Goal: Task Accomplishment & Management: Use online tool/utility

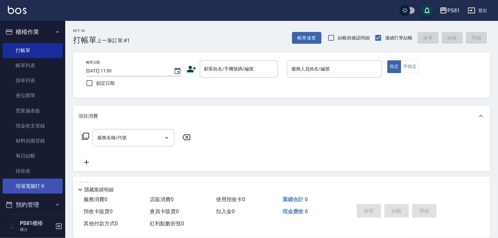
click at [47, 186] on link "現場電腦打卡" at bounding box center [33, 186] width 60 height 15
click at [41, 183] on link "現場電腦打卡" at bounding box center [33, 186] width 60 height 15
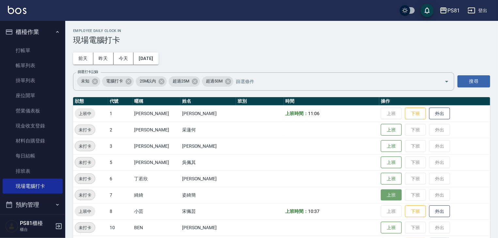
click at [382, 197] on button "上班" at bounding box center [391, 195] width 21 height 11
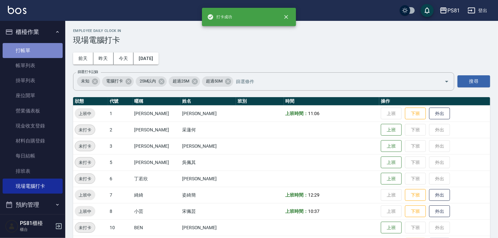
click at [39, 54] on link "打帳單" at bounding box center [33, 50] width 60 height 15
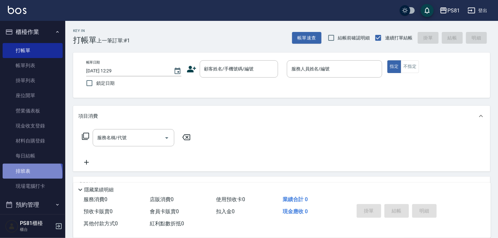
click at [31, 174] on link "排班表" at bounding box center [33, 171] width 60 height 15
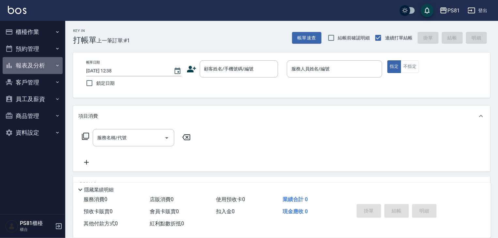
click at [38, 64] on button "報表及分析" at bounding box center [33, 65] width 60 height 17
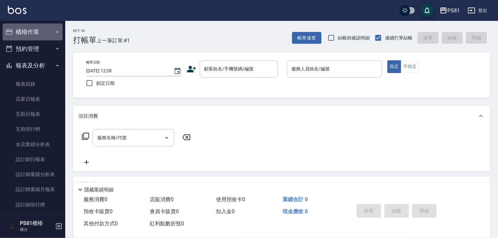
click at [33, 39] on button "櫃檯作業" at bounding box center [33, 32] width 60 height 17
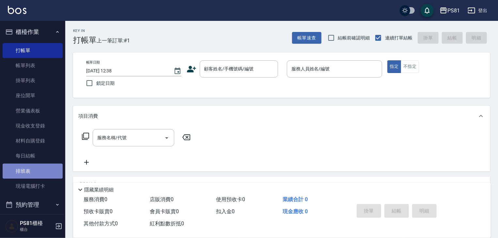
click at [49, 169] on link "排班表" at bounding box center [33, 171] width 60 height 15
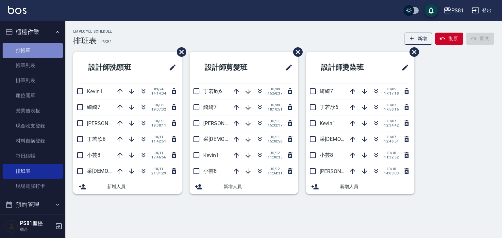
click at [33, 49] on link "打帳單" at bounding box center [33, 50] width 60 height 15
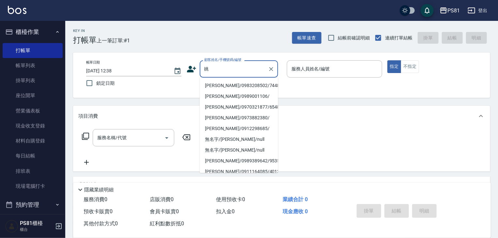
type input "姚琳/0983208502/7448"
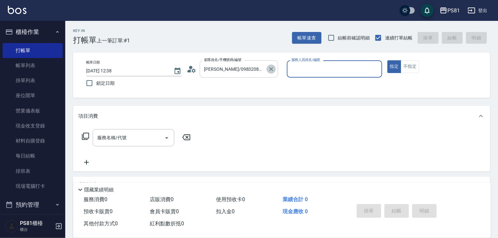
drag, startPoint x: 270, startPoint y: 71, endPoint x: 263, endPoint y: 66, distance: 9.2
click at [270, 70] on icon "Clear" at bounding box center [271, 69] width 7 height 7
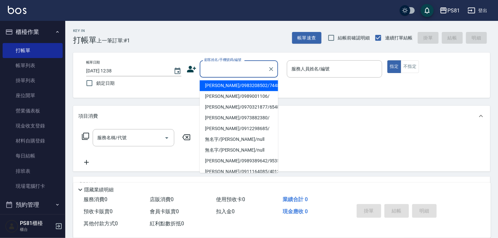
click at [263, 66] on input "顧客姓名/手機號碼/編號" at bounding box center [234, 68] width 63 height 11
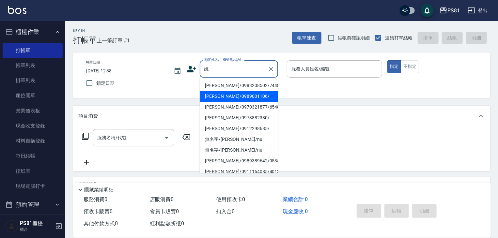
click at [248, 95] on li "姚姚/0989001106/" at bounding box center [239, 96] width 78 height 11
type input "姚姚/0989001106/"
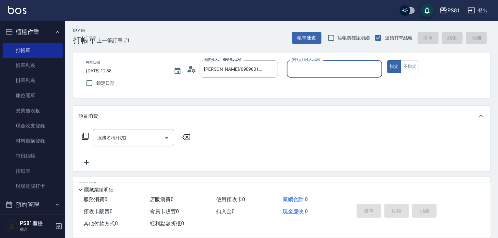
type input "丁若欣-6"
click at [375, 67] on icon "Clear" at bounding box center [375, 69] width 7 height 7
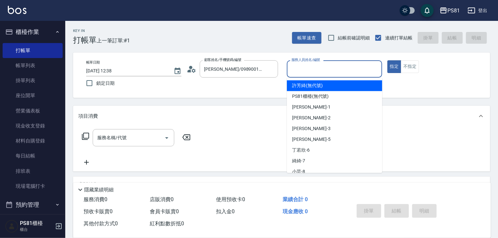
click at [368, 66] on input "服務人員姓名/編號" at bounding box center [334, 68] width 89 height 11
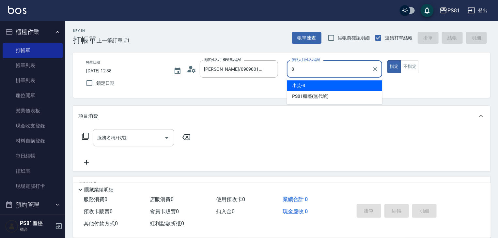
type input "小芸-8"
type button "true"
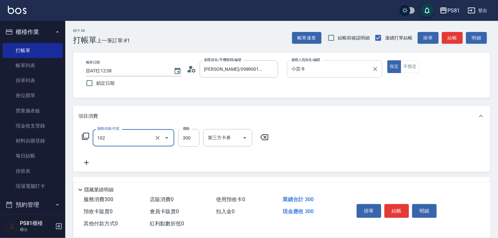
type input "保濕洗(102)"
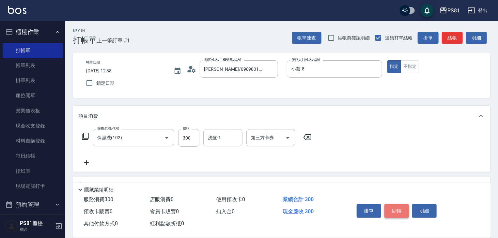
click at [395, 207] on button "結帳" at bounding box center [397, 211] width 24 height 14
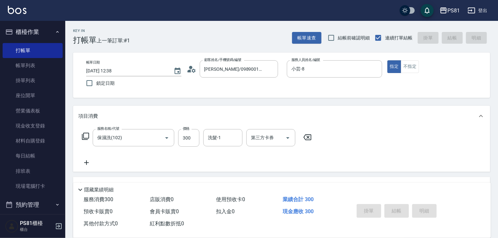
type input "2025/10/12 12:56"
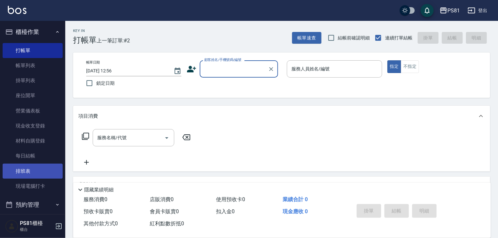
click at [29, 176] on link "排班表" at bounding box center [33, 171] width 60 height 15
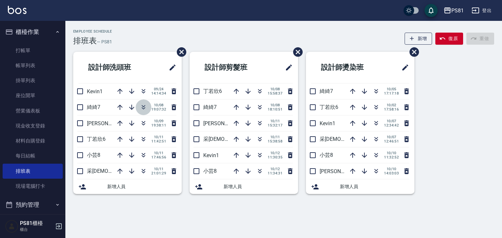
click at [142, 109] on icon "button" at bounding box center [144, 108] width 4 height 2
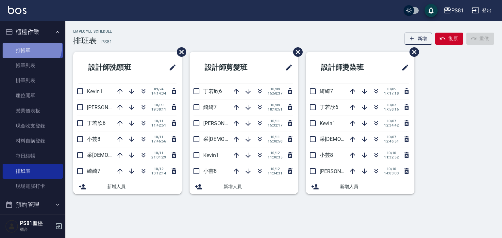
click at [27, 46] on link "打帳單" at bounding box center [33, 50] width 60 height 15
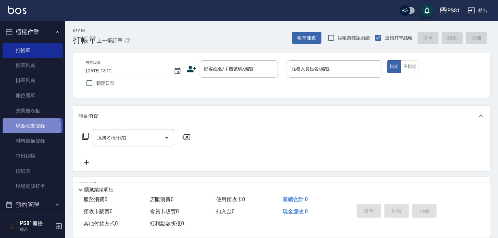
click at [31, 127] on link "現金收支登錄" at bounding box center [33, 126] width 60 height 15
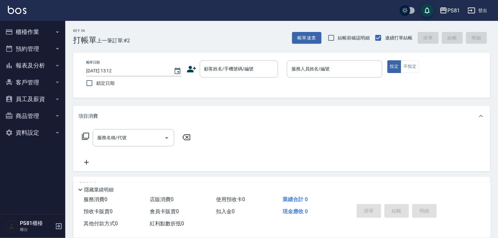
click at [130, 4] on div "PS81 登出" at bounding box center [249, 10] width 498 height 21
click at [37, 34] on button "櫃檯作業" at bounding box center [33, 32] width 60 height 17
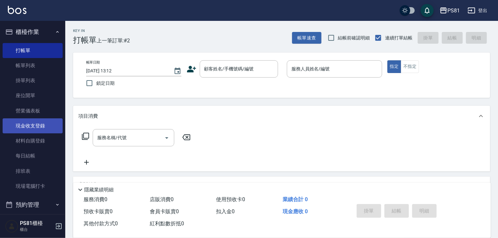
click at [49, 125] on link "現金收支登錄" at bounding box center [33, 126] width 60 height 15
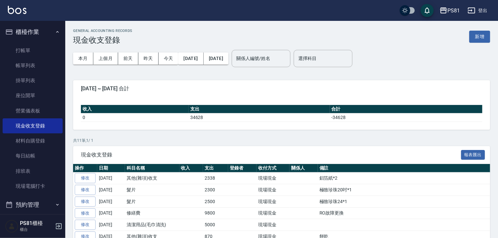
click at [491, 37] on div "GENERAL ACCOUNTING RECORDS 現金收支登錄 新增 本月 上個月 [DATE] [DATE] [DATE] [DATE] [DATE] …" at bounding box center [281, 174] width 433 height 306
click at [480, 37] on button "新增" at bounding box center [480, 37] width 21 height 12
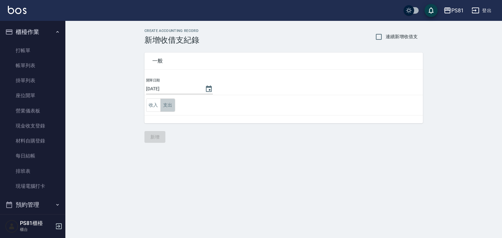
click at [172, 103] on button "支出" at bounding box center [167, 105] width 15 height 13
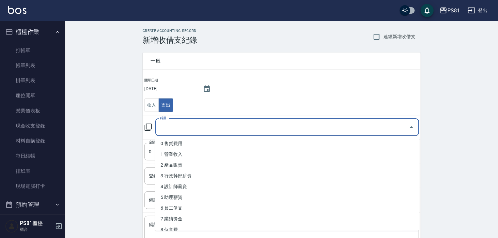
click at [191, 126] on input "科目" at bounding box center [282, 127] width 248 height 11
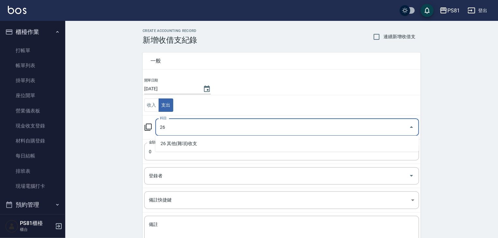
type input "26"
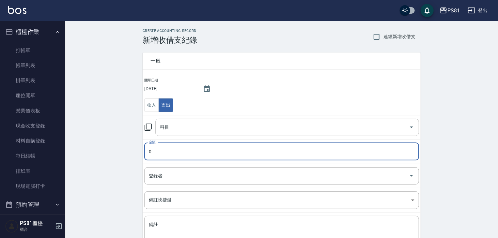
click at [196, 126] on input "科目" at bounding box center [282, 127] width 248 height 11
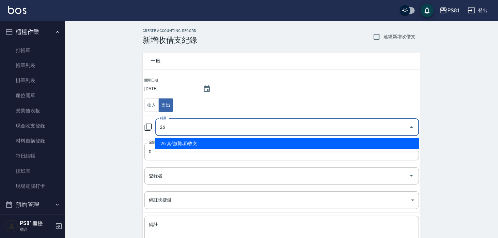
click at [190, 144] on li "26 其他(雜項)收支" at bounding box center [287, 143] width 264 height 11
type input "26 其他(雜項)收支"
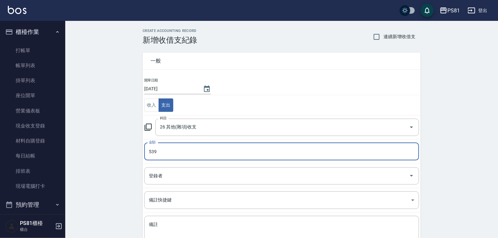
type input "539"
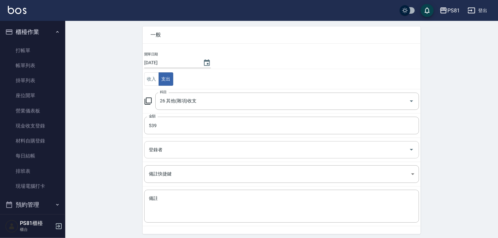
scroll to position [49, 0]
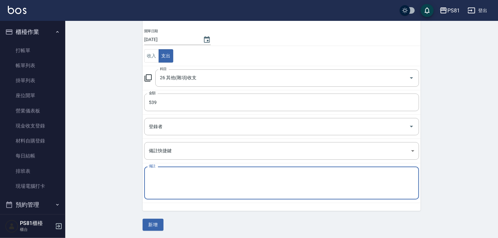
click at [191, 175] on textarea "備註" at bounding box center [282, 183] width 266 height 22
type textarea "a"
type textarea "棉花棒.垃圾袋.補蚊液"
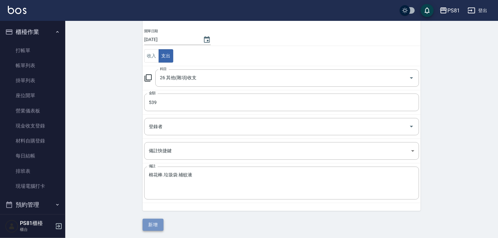
click at [155, 225] on button "新增" at bounding box center [153, 225] width 21 height 12
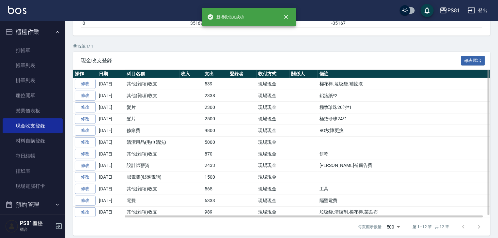
scroll to position [97, 0]
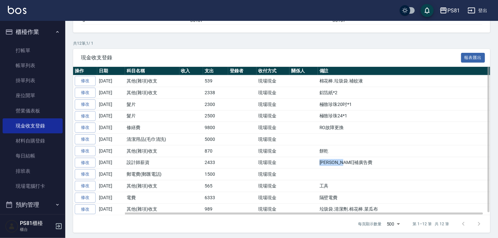
drag, startPoint x: 319, startPoint y: 160, endPoint x: 360, endPoint y: 158, distance: 40.5
click at [360, 158] on td "[PERSON_NAME]補廣告費" at bounding box center [408, 163] width 180 height 12
click at [335, 127] on td "RO故障更換" at bounding box center [408, 128] width 180 height 12
drag, startPoint x: 320, startPoint y: 195, endPoint x: 341, endPoint y: 197, distance: 21.4
click at [341, 197] on td "隔壁電費" at bounding box center [408, 198] width 180 height 12
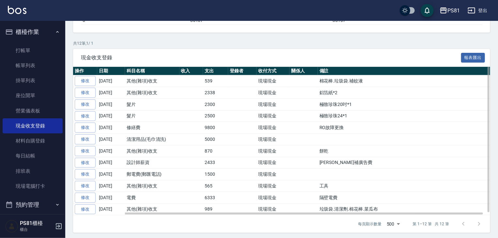
click at [332, 187] on td "工具" at bounding box center [408, 187] width 180 height 12
drag, startPoint x: 320, startPoint y: 124, endPoint x: 367, endPoint y: 132, distance: 47.9
click at [367, 132] on td "RO故障更換" at bounding box center [408, 128] width 180 height 12
click at [348, 132] on td "RO故障更換" at bounding box center [408, 128] width 180 height 12
drag, startPoint x: 315, startPoint y: 147, endPoint x: 327, endPoint y: 157, distance: 15.3
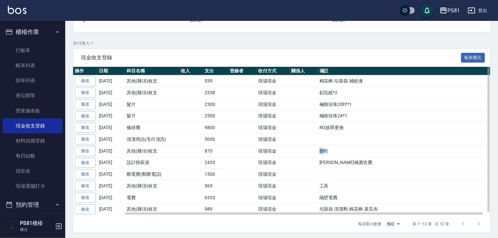
click at [324, 152] on tr "修改 [DATE] 其他(雜項)收支 870 現場現金 餅乾" at bounding box center [285, 151] width 425 height 12
drag, startPoint x: 321, startPoint y: 161, endPoint x: 350, endPoint y: 162, distance: 29.1
click at [350, 162] on td "[PERSON_NAME]補廣告費" at bounding box center [408, 163] width 180 height 12
click at [351, 162] on td "[PERSON_NAME]補廣告費" at bounding box center [408, 163] width 180 height 12
drag, startPoint x: 319, startPoint y: 183, endPoint x: 337, endPoint y: 198, distance: 23.0
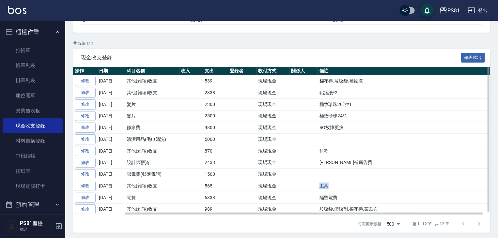
click at [335, 186] on tr "修改 [DATE] 其他(雜項)收支 565 現場現金 工具" at bounding box center [285, 187] width 425 height 12
drag, startPoint x: 319, startPoint y: 196, endPoint x: 342, endPoint y: 192, distance: 23.8
click at [342, 192] on td "隔壁電費" at bounding box center [408, 198] width 180 height 12
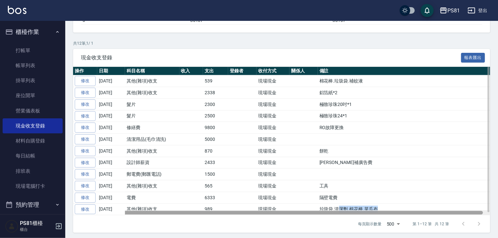
drag, startPoint x: 337, startPoint y: 204, endPoint x: 381, endPoint y: 208, distance: 44.2
click at [372, 208] on div "操作 日期 科目名稱 收入 支出 登錄者 收付方式 關係人 備註 修改 [DATE] 其他(雜項)收支 539 現場現金 棉花棒.垃圾袋.補蚊液 修改 [DA…" at bounding box center [281, 141] width 417 height 149
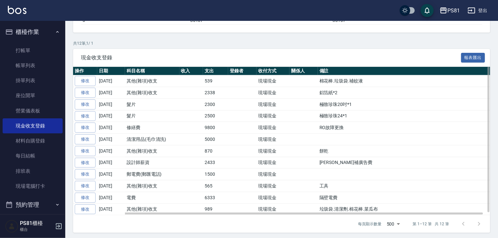
click at [372, 183] on td "工具" at bounding box center [408, 187] width 180 height 12
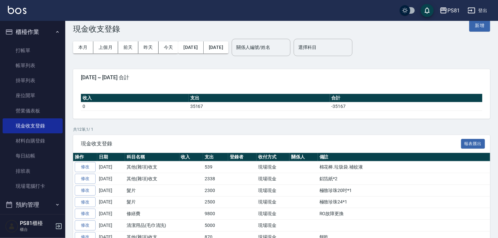
scroll to position [0, 0]
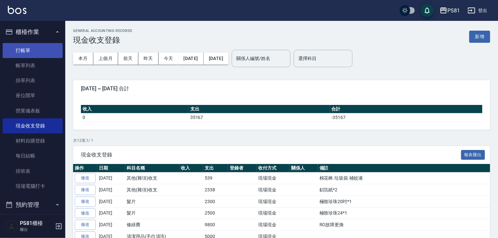
click at [9, 50] on link "打帳單" at bounding box center [33, 50] width 60 height 15
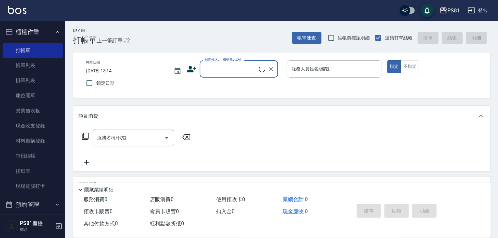
click at [150, 51] on div "Key In 打帳單 上一筆訂單:#2 帳單速查 結帳前確認明細 連續打單結帳 掛單 結帳 明細 帳單日期 [DATE] 13:14 鎖定日期 顧客姓名/手機…" at bounding box center [281, 169] width 433 height 297
drag, startPoint x: 75, startPoint y: 61, endPoint x: 207, endPoint y: 199, distance: 190.8
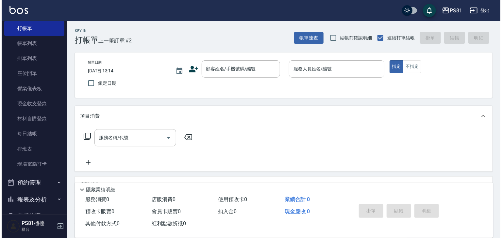
scroll to position [33, 0]
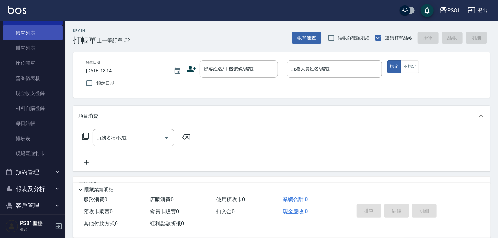
click at [15, 36] on link "帳單列表" at bounding box center [33, 32] width 60 height 15
